Goal: Task Accomplishment & Management: Manage account settings

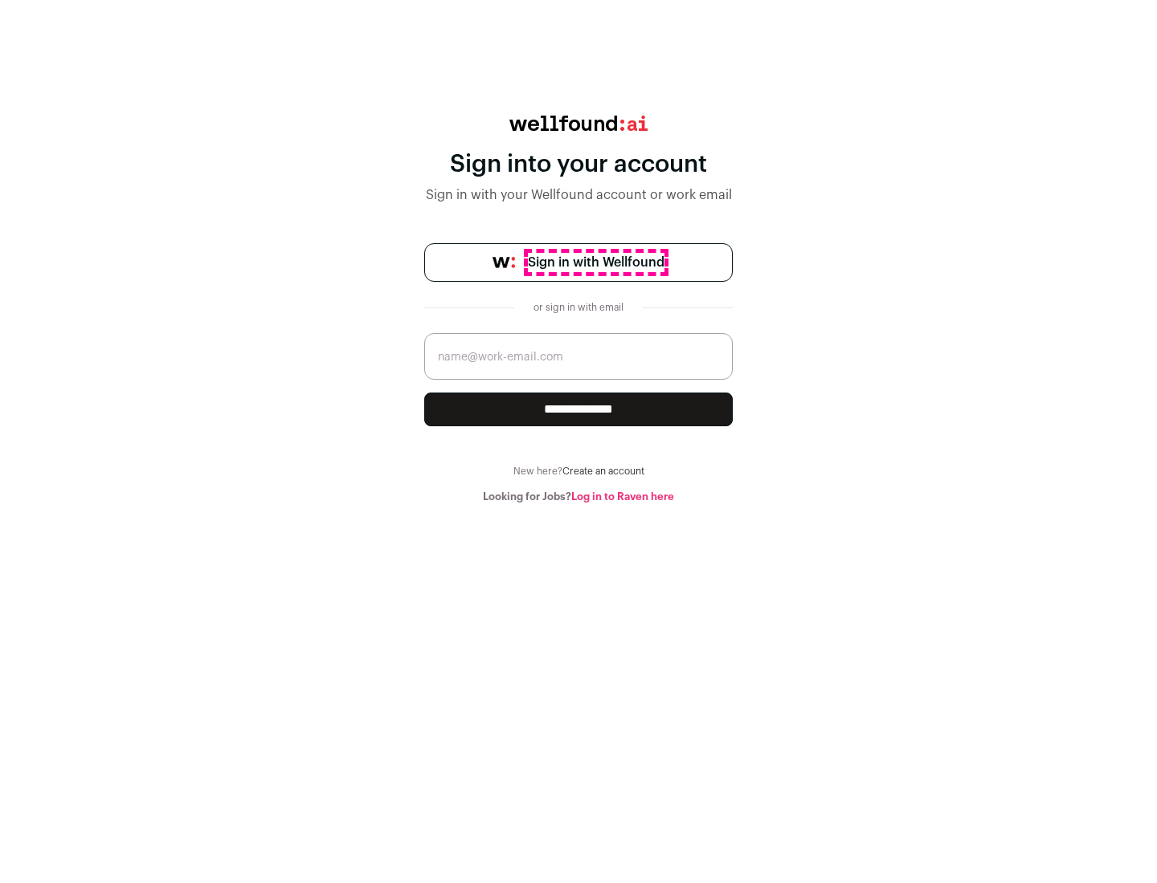
click at [595, 263] on span "Sign in with Wellfound" at bounding box center [596, 262] width 137 height 19
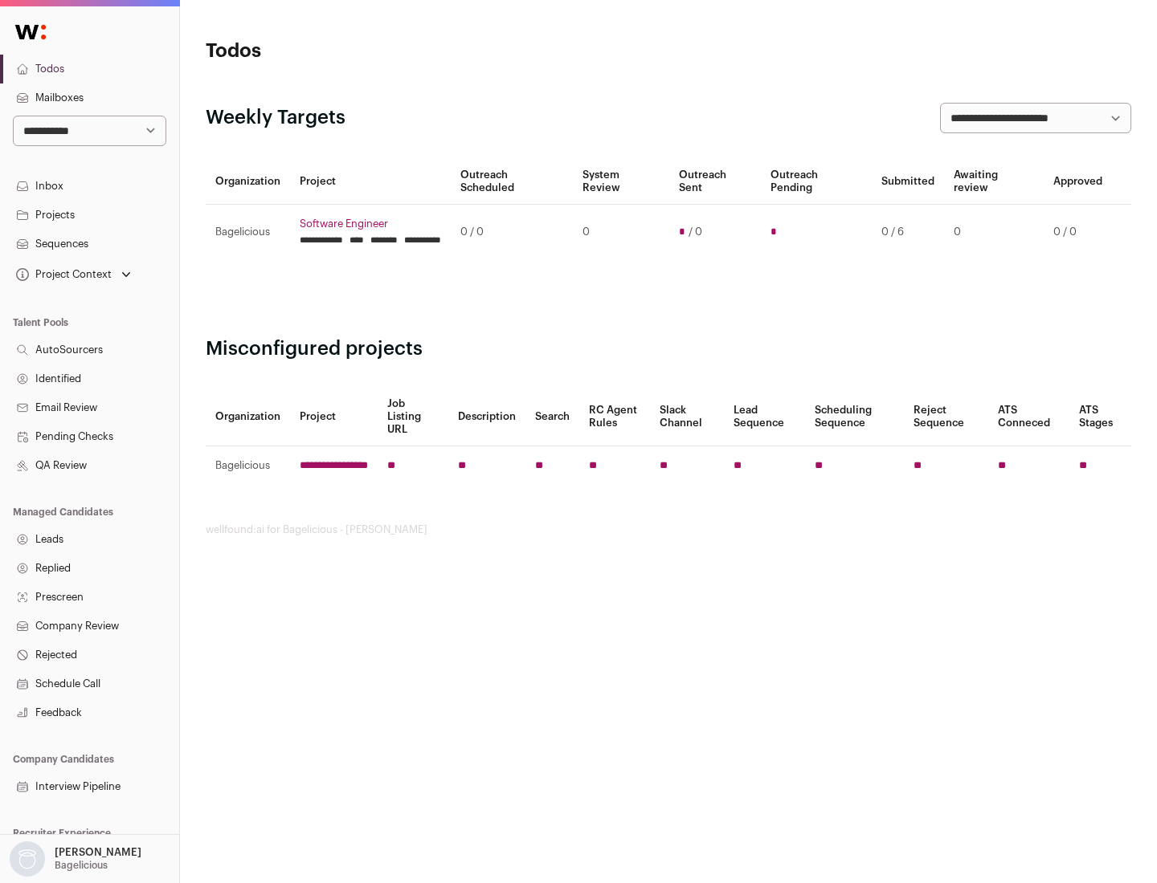
click at [89, 214] on link "Projects" at bounding box center [89, 215] width 179 height 29
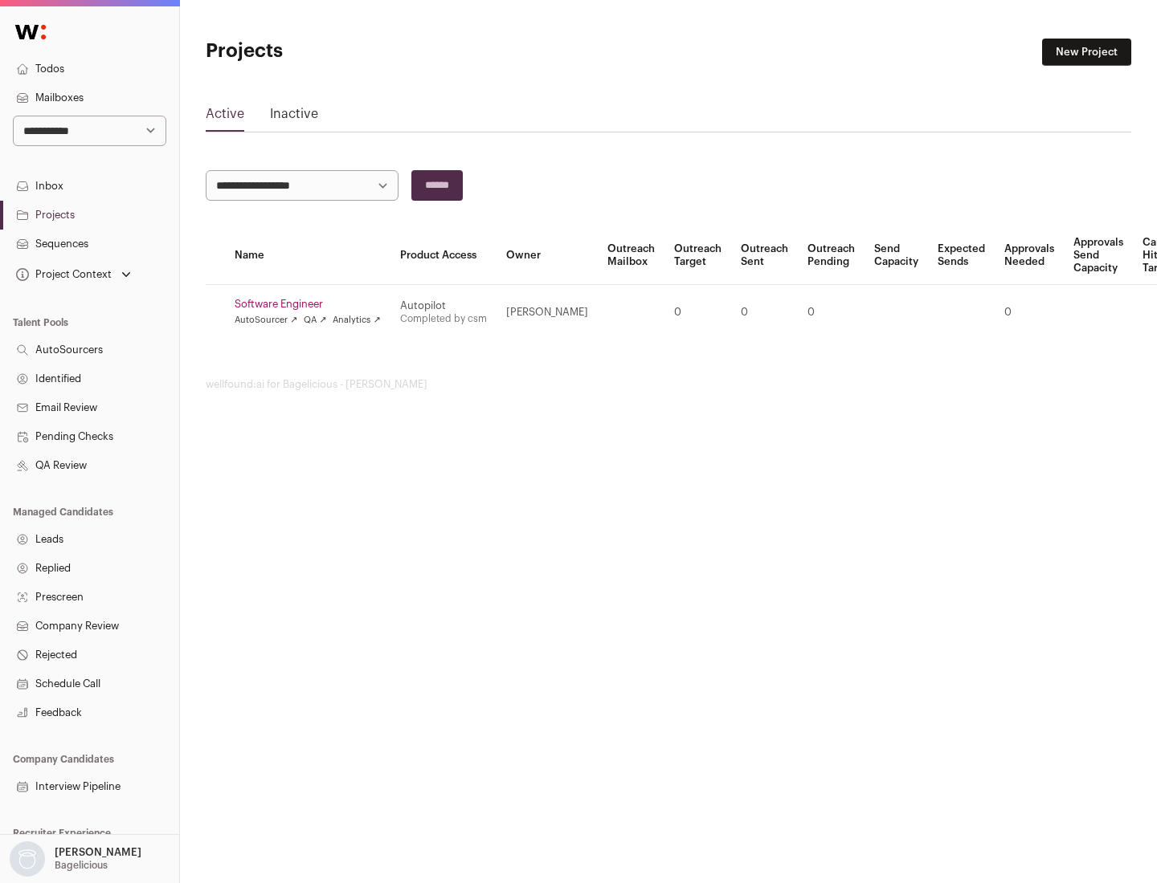
click at [312, 304] on link "Software Engineer" at bounding box center [308, 304] width 146 height 13
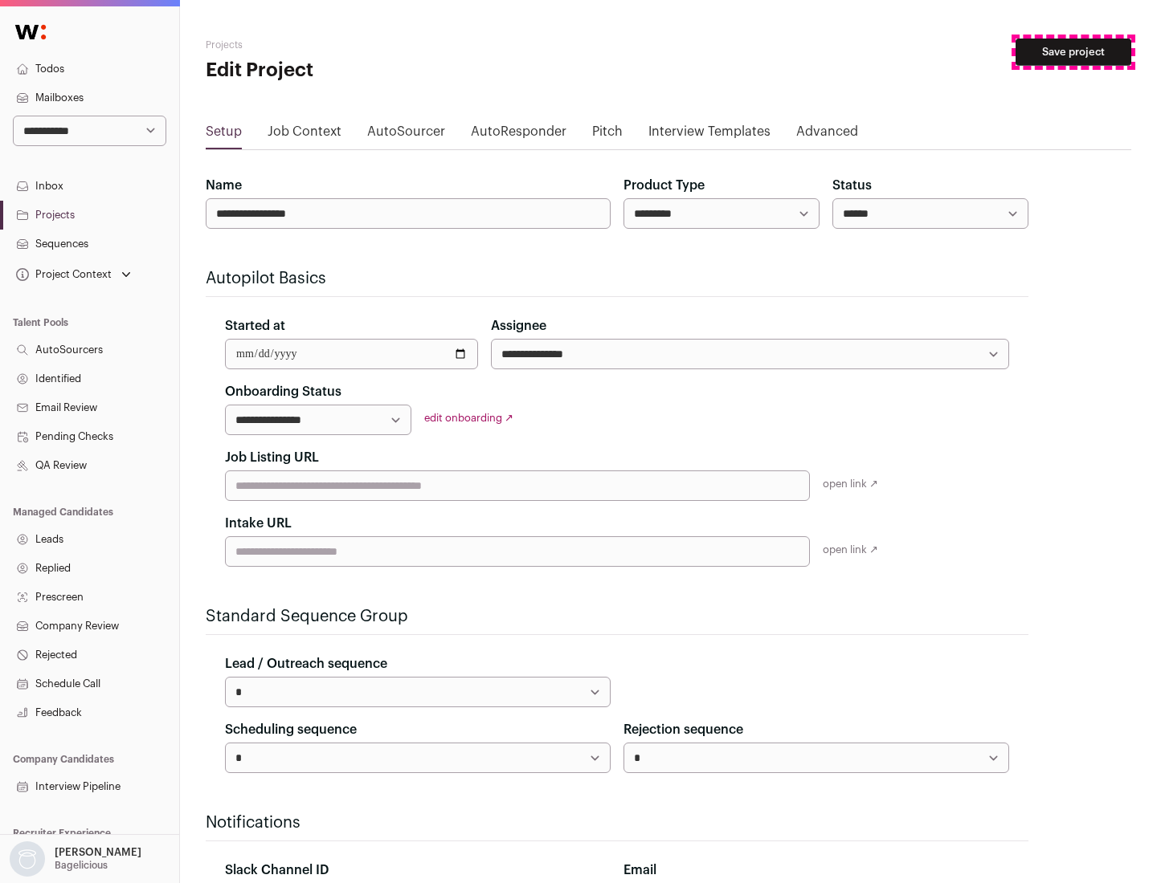
click at [1073, 52] on button "Save project" at bounding box center [1073, 52] width 116 height 27
